Goal: Information Seeking & Learning: Learn about a topic

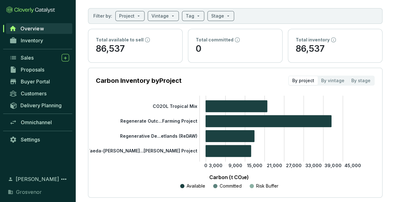
scroll to position [31, 0]
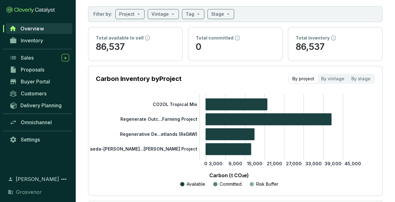
click at [22, 43] on span "Inventory" at bounding box center [32, 40] width 22 height 6
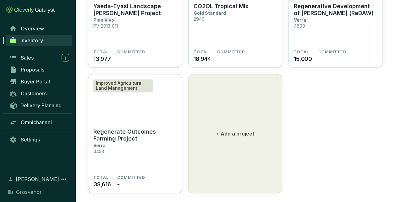
scroll to position [111, 0]
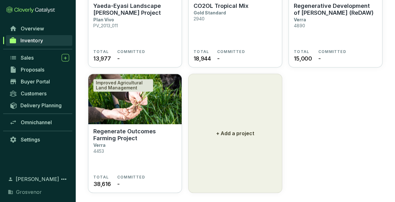
click at [238, 48] on section "CO2OL Tropical Mix Gold Standard 2940" at bounding box center [235, 26] width 83 height 47
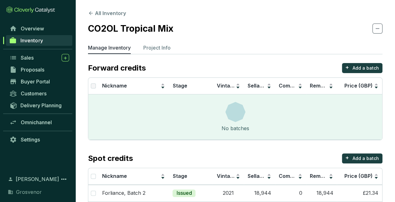
scroll to position [28, 0]
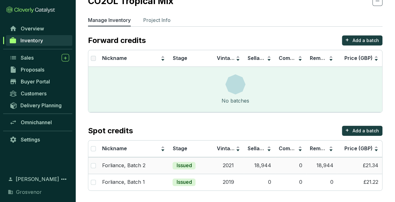
click at [261, 164] on td "18,944" at bounding box center [259, 166] width 31 height 17
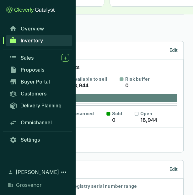
scroll to position [0, 72]
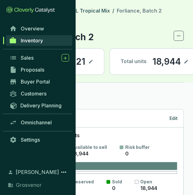
click at [42, 41] on span "Inventory" at bounding box center [31, 40] width 22 height 6
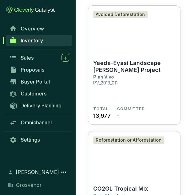
scroll to position [54, 0]
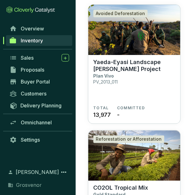
click at [147, 80] on section "Yaeda-Eyasi Landscape [PERSON_NAME] Project Plan Vivo PV_2013_011" at bounding box center [134, 82] width 82 height 47
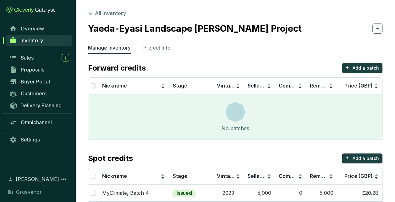
click at [155, 47] on p "Project Info" at bounding box center [156, 48] width 27 height 8
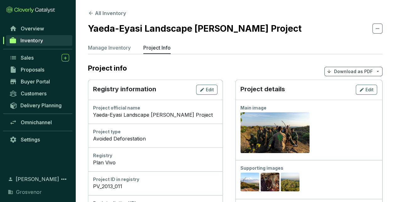
click at [122, 46] on p "Manage Inventory" at bounding box center [109, 48] width 43 height 8
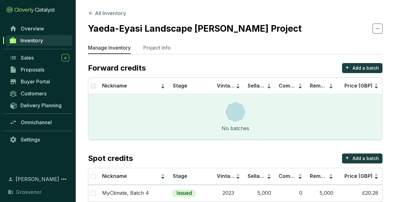
click at [36, 29] on span "Overview" at bounding box center [32, 28] width 23 height 6
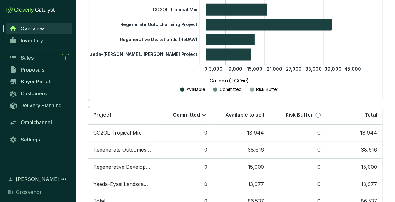
scroll to position [149, 0]
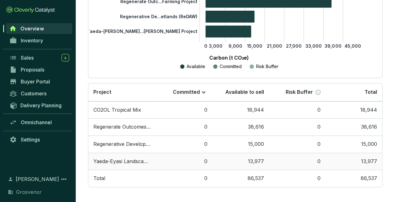
click at [113, 158] on td "Yaeda-Eyasi Landscape [PERSON_NAME] Project" at bounding box center [122, 161] width 68 height 17
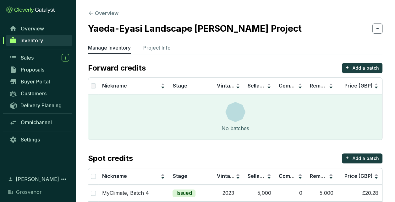
click at [95, 13] on button "Overview" at bounding box center [103, 13] width 31 height 8
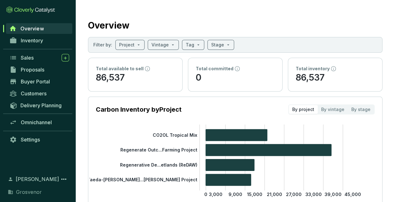
click at [183, 136] on tspan "CO2OL Tropical Mix" at bounding box center [175, 135] width 45 height 5
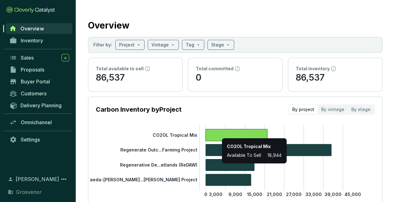
click at [198, 135] on icon at bounding box center [237, 136] width 62 height 12
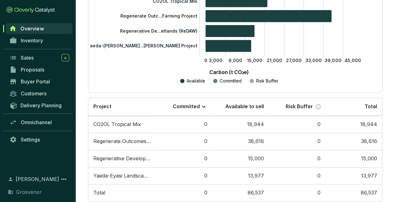
scroll to position [145, 0]
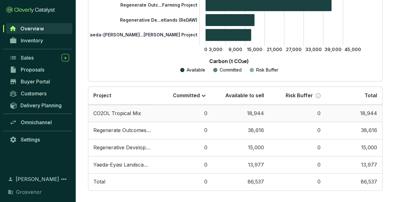
click at [123, 113] on td "CO2OL Tropical Mix" at bounding box center [122, 113] width 68 height 17
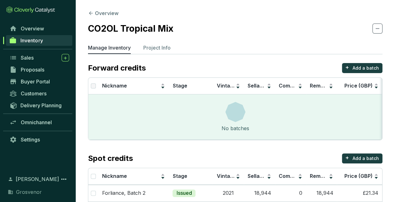
scroll to position [28, 0]
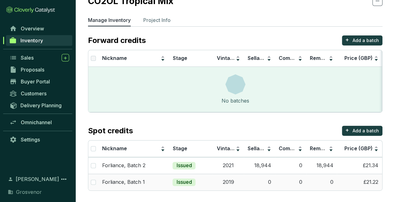
click at [198, 180] on td "Issued" at bounding box center [191, 182] width 44 height 17
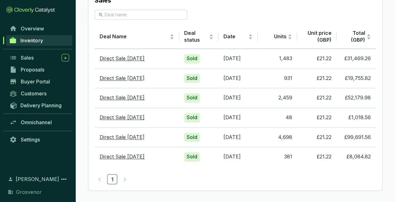
scroll to position [421, 0]
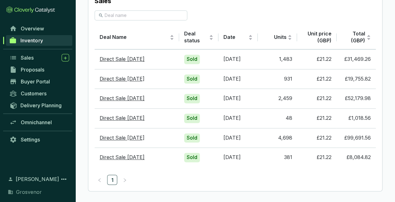
click at [26, 38] on span "Inventory" at bounding box center [31, 40] width 22 height 6
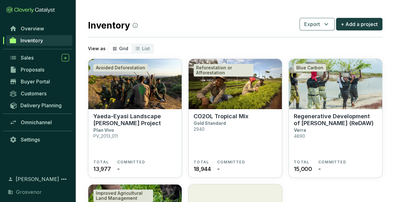
click at [140, 48] on div "List" at bounding box center [143, 48] width 22 height 9
click at [132, 44] on input "List" at bounding box center [132, 44] width 0 height 0
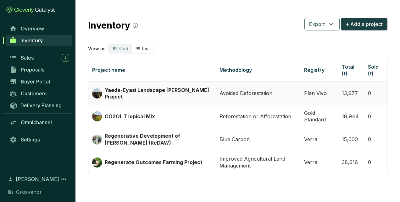
click at [159, 93] on p "Yaeda-Eyasi Landscape [PERSON_NAME] Project" at bounding box center [158, 94] width 107 height 14
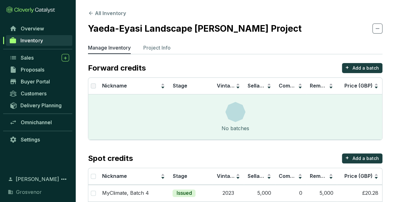
click at [33, 29] on span "Overview" at bounding box center [32, 28] width 23 height 6
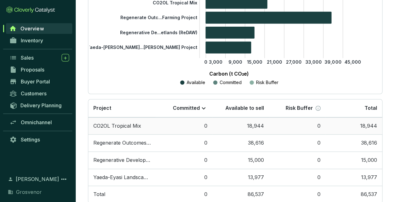
scroll to position [149, 0]
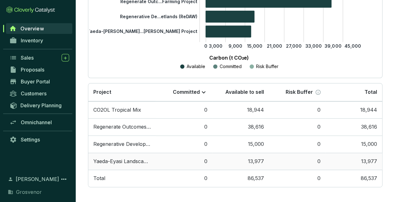
click at [118, 159] on td "Yaeda-Eyasi Landscape [PERSON_NAME] Project" at bounding box center [122, 161] width 68 height 17
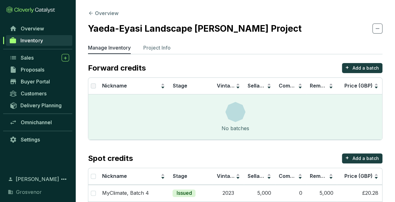
scroll to position [94, 0]
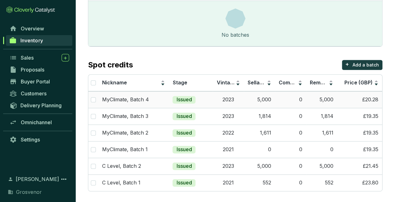
click at [198, 100] on td "5,000" at bounding box center [259, 100] width 31 height 17
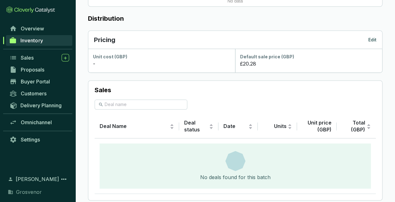
scroll to position [393, 0]
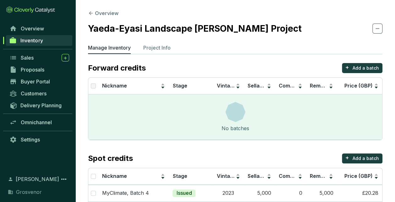
scroll to position [94, 0]
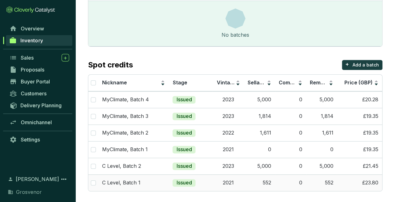
click at [198, 183] on td "2021" at bounding box center [228, 183] width 31 height 17
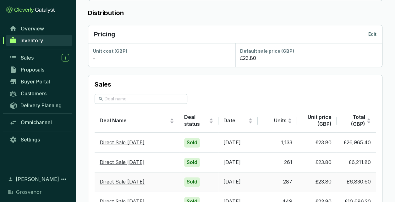
scroll to position [423, 0]
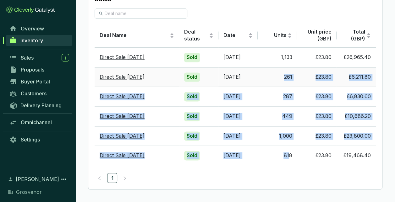
drag, startPoint x: 289, startPoint y: 156, endPoint x: 282, endPoint y: 82, distance: 74.3
click at [198, 82] on tbody "Direct Sale Nov 21 Sold 7/31/2022 1,133 £23.80 £26,965.40 Direct Sale Nov 21 So…" at bounding box center [235, 106] width 281 height 118
drag, startPoint x: 282, startPoint y: 82, endPoint x: 296, endPoint y: 136, distance: 55.4
click at [198, 136] on td "1,000" at bounding box center [277, 136] width 39 height 20
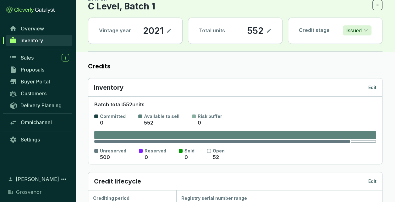
scroll to position [0, 0]
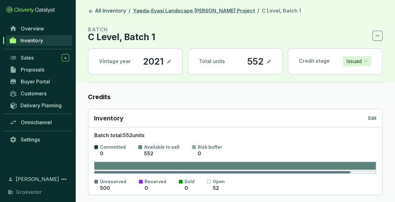
click at [197, 13] on link "Yaeda-Eyasi Landscape [PERSON_NAME] Project" at bounding box center [194, 12] width 125 height 8
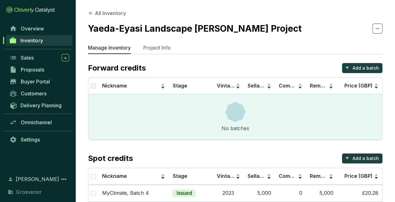
scroll to position [94, 0]
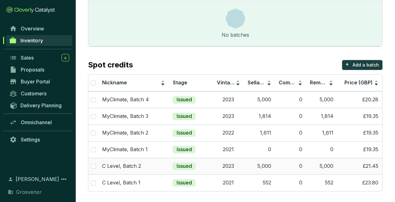
click at [198, 165] on td "2023" at bounding box center [228, 166] width 31 height 17
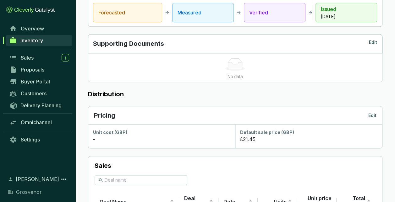
scroll to position [400, 0]
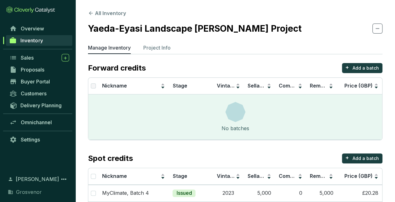
scroll to position [94, 0]
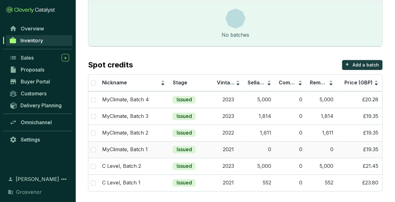
click at [198, 147] on td "0" at bounding box center [259, 149] width 31 height 17
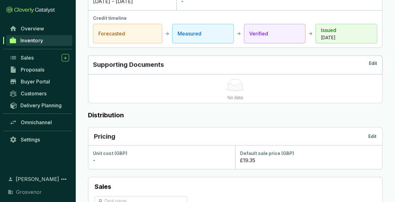
scroll to position [364, 0]
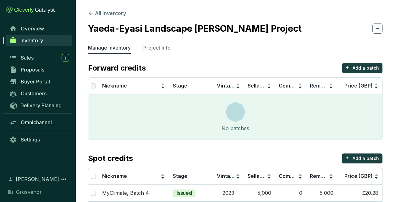
scroll to position [94, 0]
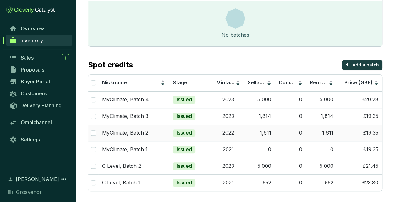
click at [198, 134] on td "2022" at bounding box center [228, 133] width 31 height 17
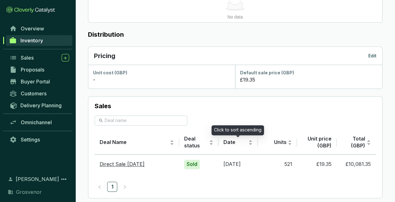
scroll to position [351, 0]
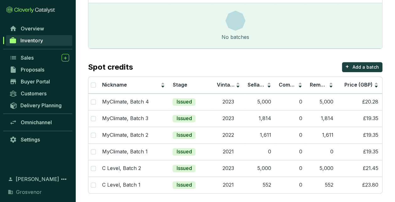
scroll to position [94, 0]
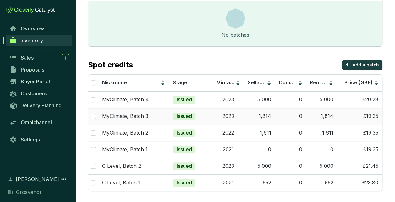
click at [198, 114] on td "2023" at bounding box center [228, 116] width 31 height 17
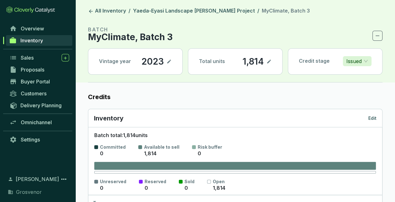
click at [32, 40] on span "Inventory" at bounding box center [31, 40] width 22 height 6
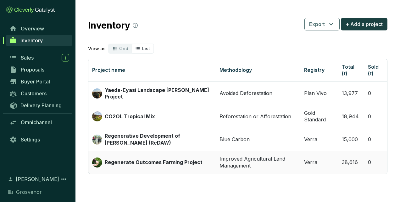
click at [137, 159] on p "Regenerate Outcomes Farming Project" at bounding box center [154, 162] width 98 height 7
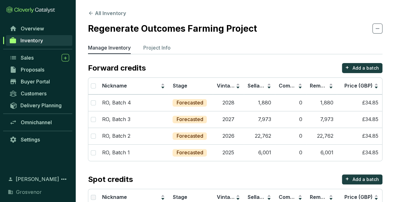
click at [21, 32] on link "Overview" at bounding box center [39, 28] width 66 height 11
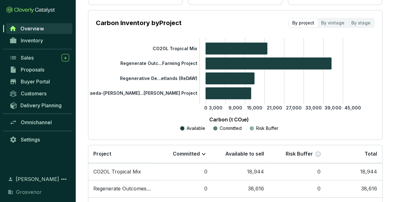
scroll to position [84, 0]
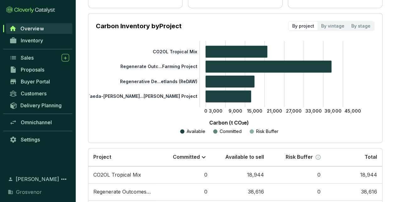
click at [37, 40] on span "Inventory" at bounding box center [32, 40] width 22 height 6
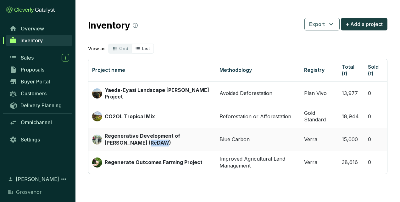
drag, startPoint x: 149, startPoint y: 139, endPoint x: 131, endPoint y: 140, distance: 18.6
click at [131, 140] on p "Regenerative Development of [PERSON_NAME] (ReDAW)" at bounding box center [158, 140] width 107 height 14
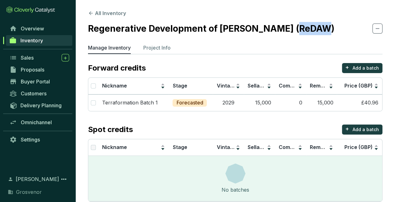
drag, startPoint x: 285, startPoint y: 27, endPoint x: 314, endPoint y: 26, distance: 29.6
click at [198, 26] on h2 "Regenerative Development of [PERSON_NAME] (ReDAW)" at bounding box center [211, 28] width 247 height 13
copy h2 "ReDAW"
click at [35, 38] on span "Inventory" at bounding box center [31, 40] width 22 height 6
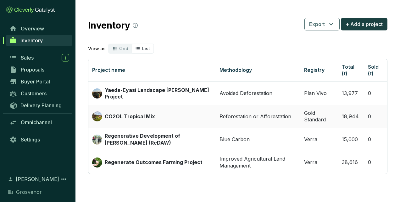
click at [147, 114] on p "CO2OL Tropical Mix" at bounding box center [130, 117] width 50 height 7
